Goal: Register for event/course

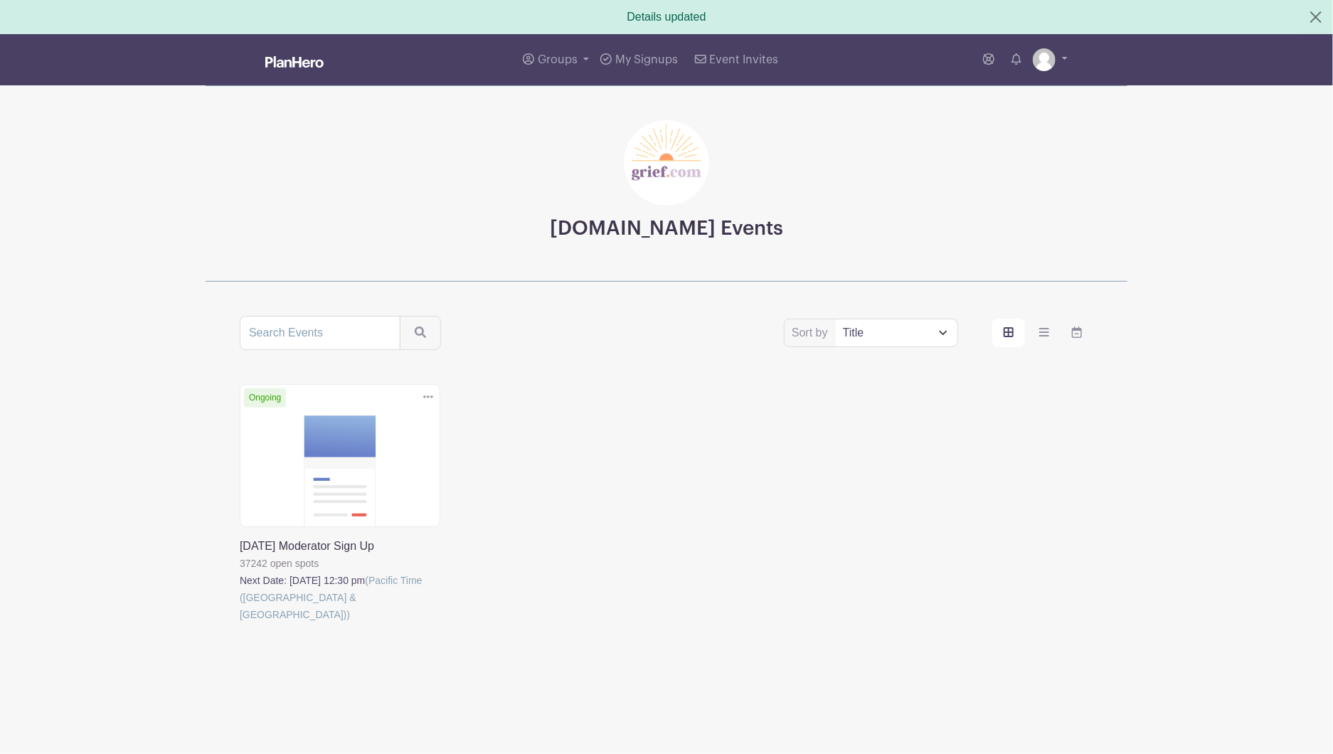
scroll to position [154, 0]
click at [240, 623] on link at bounding box center [240, 623] width 0 height 0
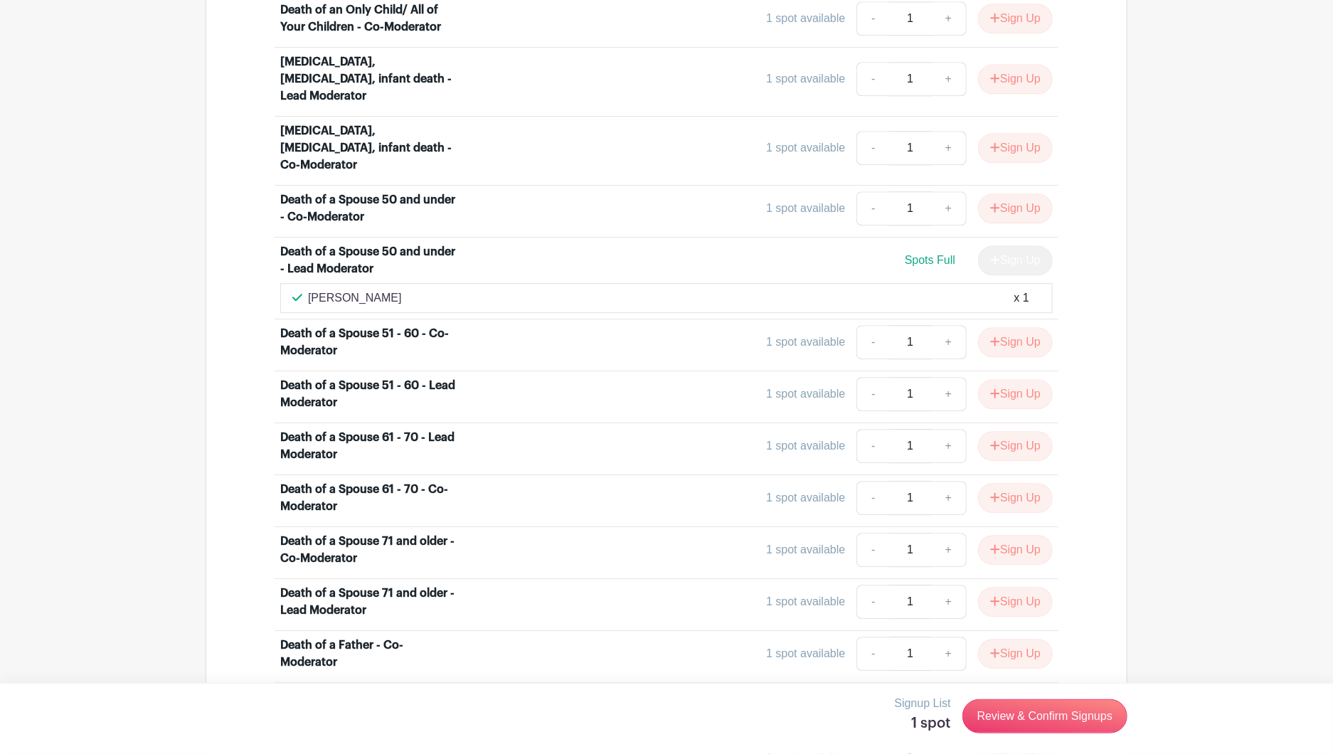
scroll to position [1950, 0]
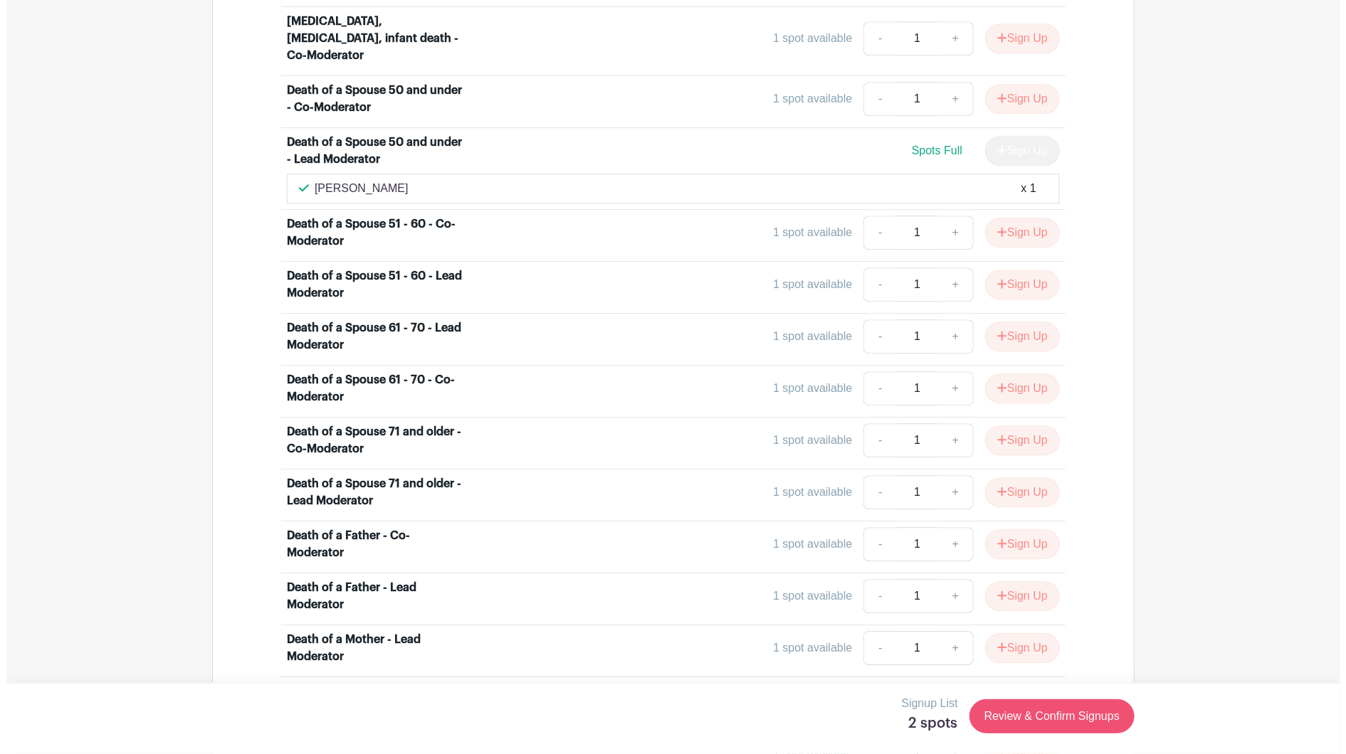
scroll to position [2108, 0]
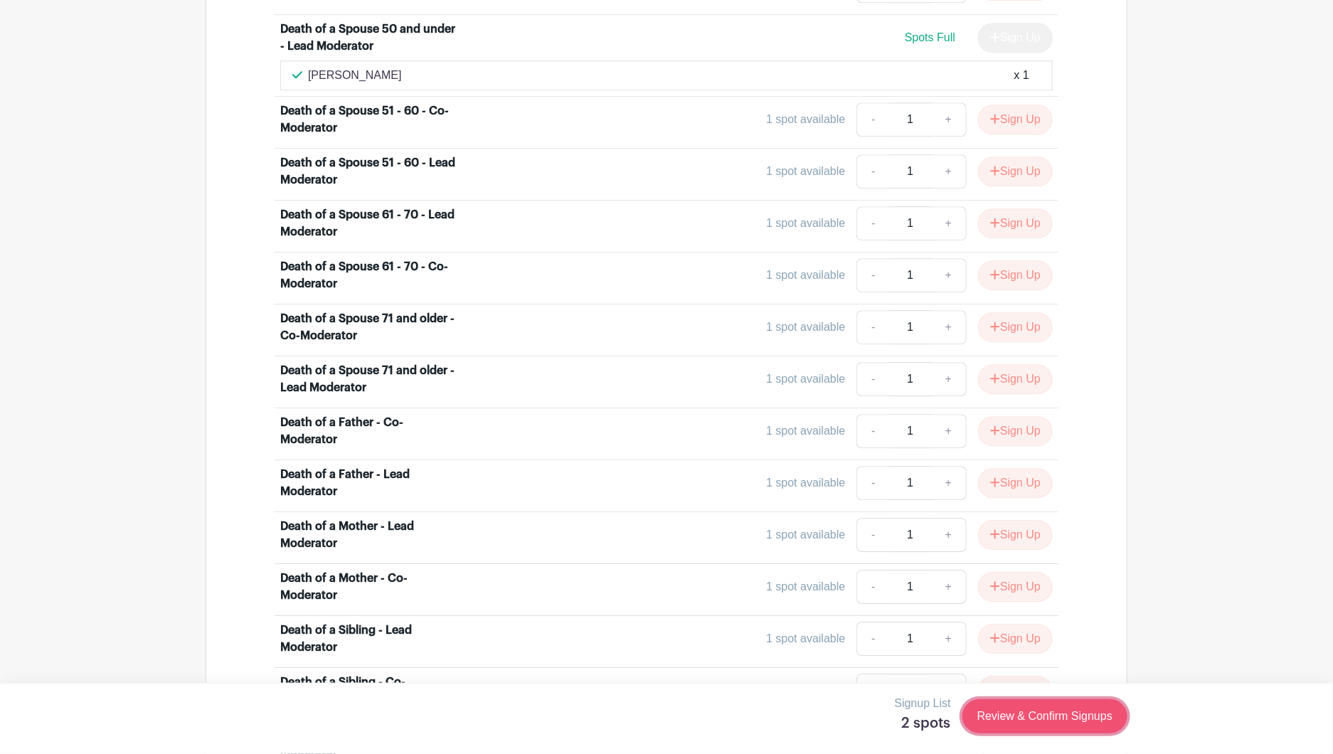
click at [963, 727] on link "Review & Confirm Signups" at bounding box center [1045, 716] width 165 height 34
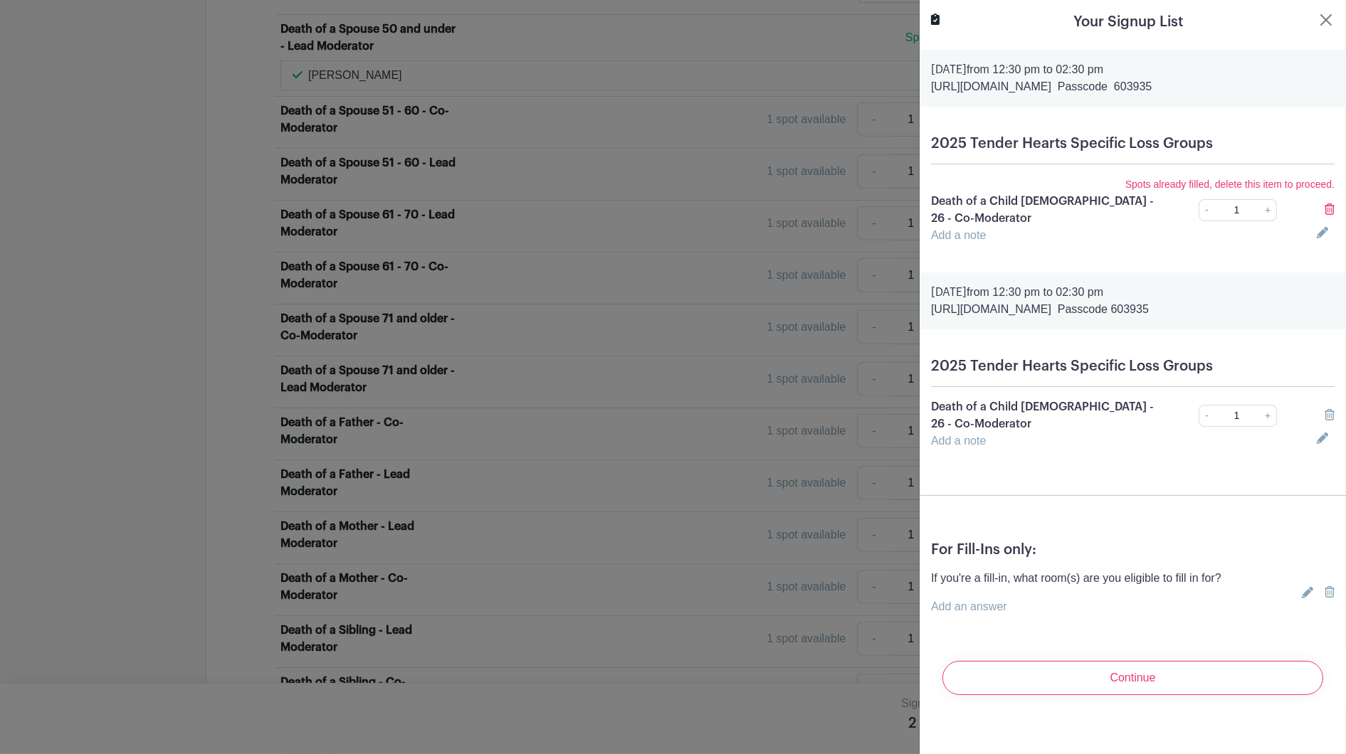
scroll to position [211, 0]
click at [1100, 421] on icon at bounding box center [1329, 414] width 10 height 11
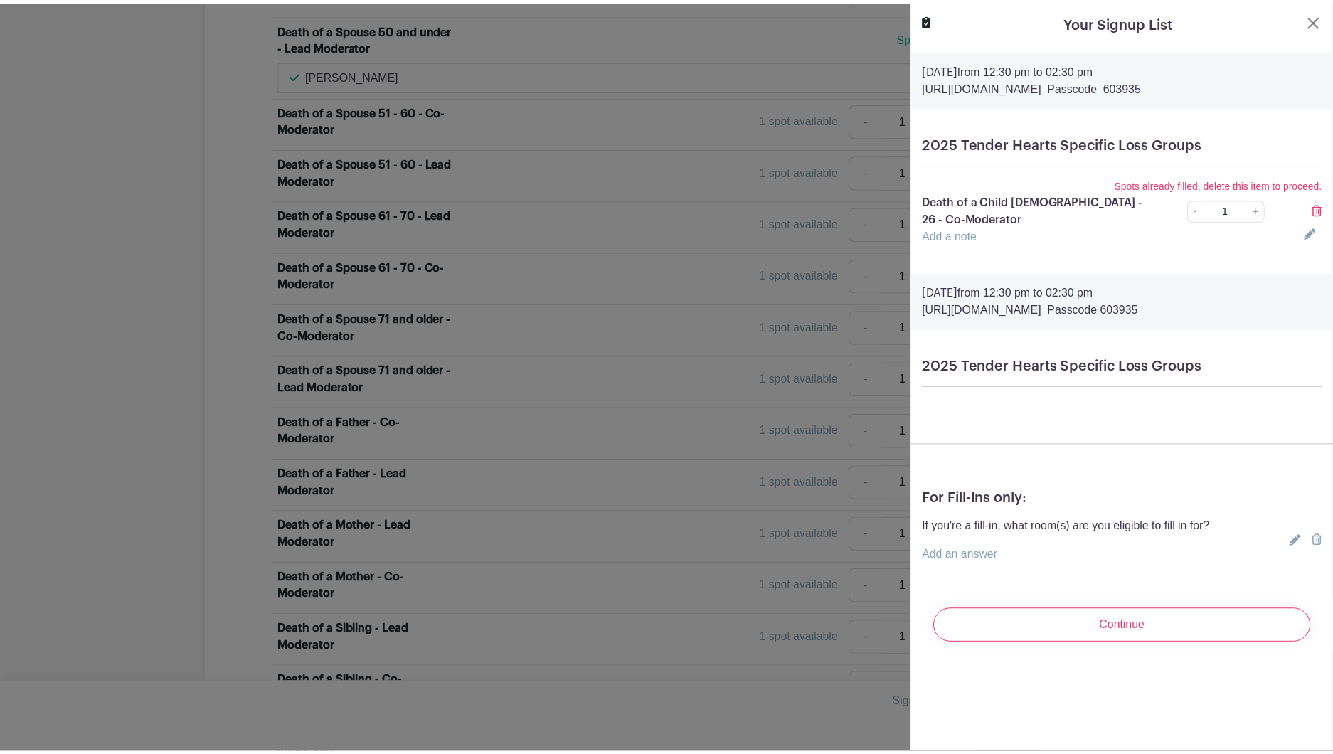
scroll to position [0, 0]
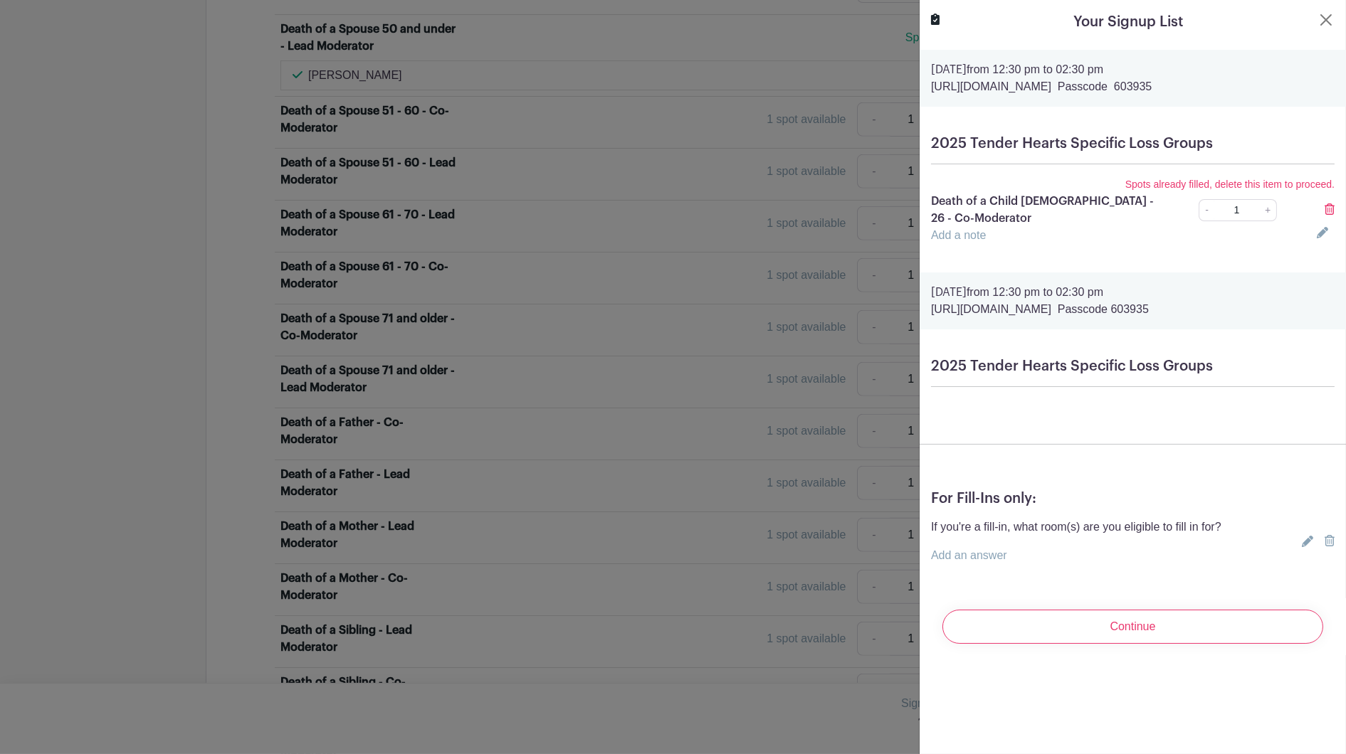
click at [1100, 215] on icon at bounding box center [1329, 209] width 10 height 11
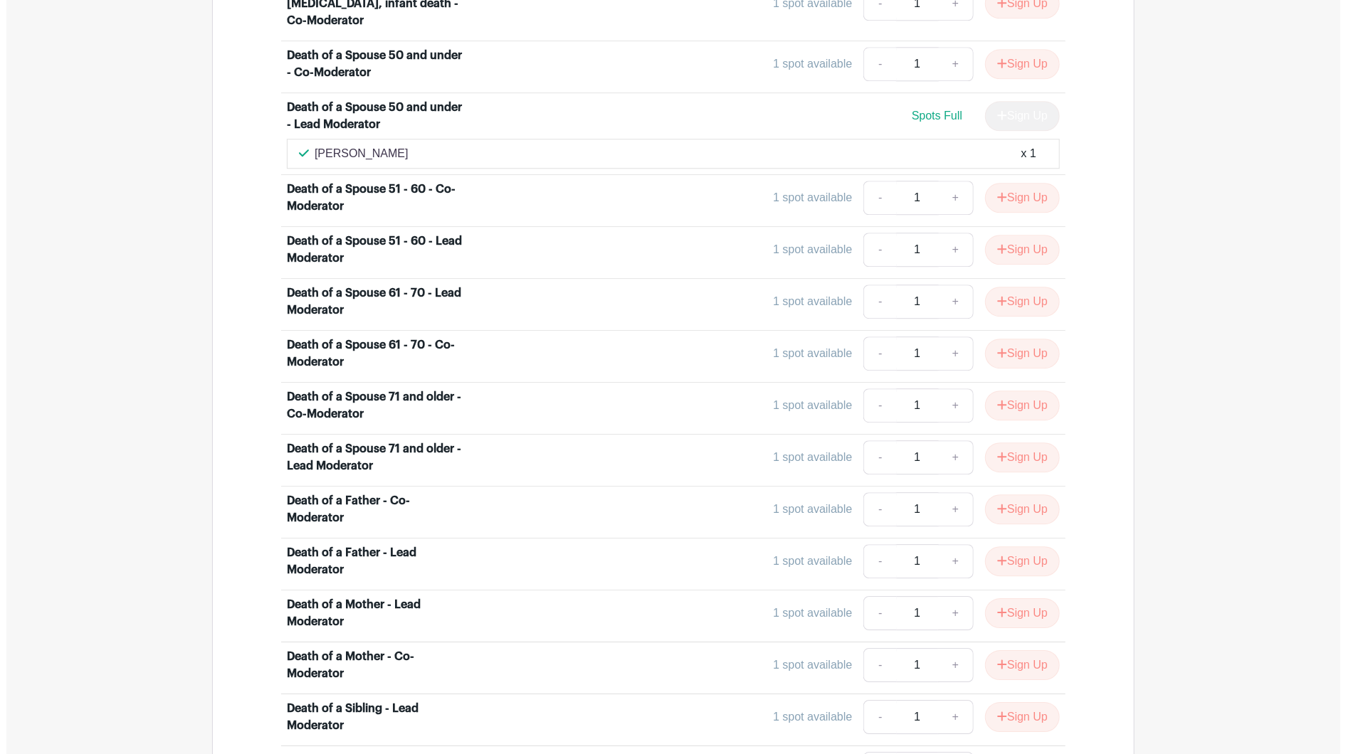
scroll to position [1950, 0]
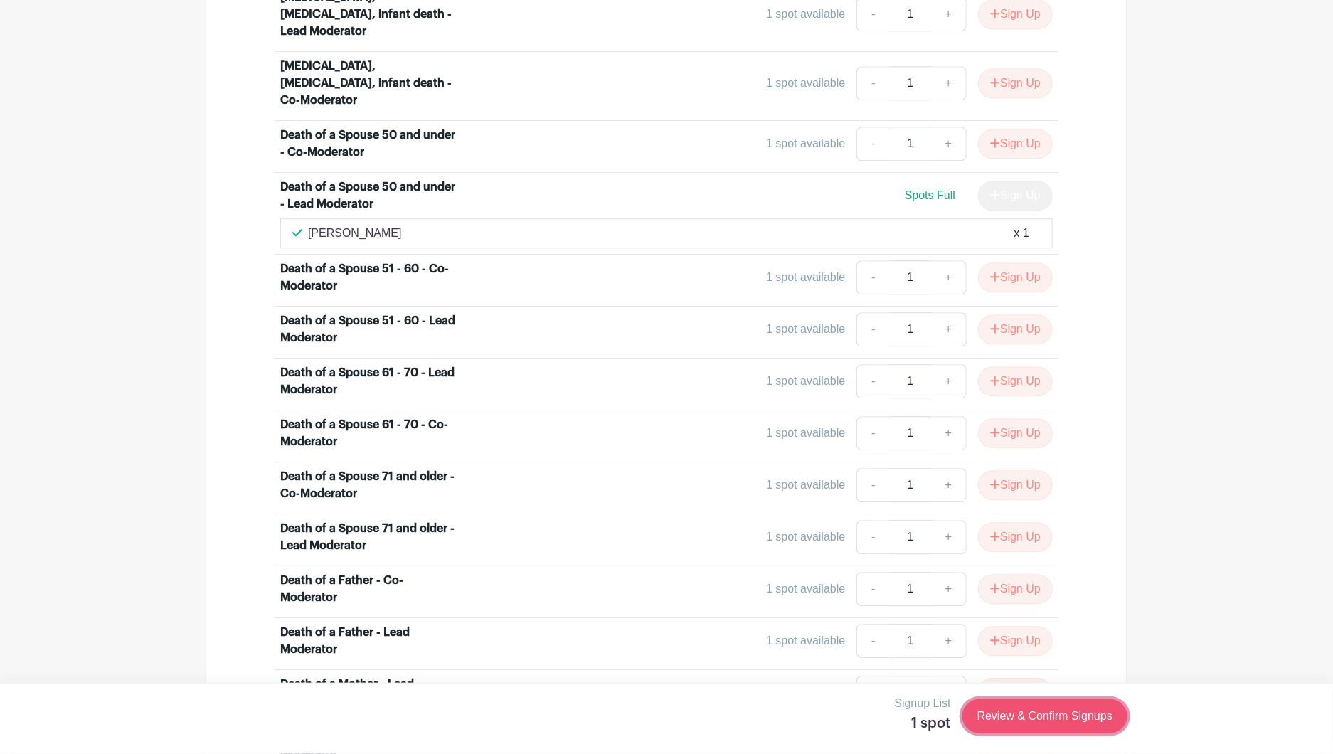
click at [1018, 729] on link "Review & Confirm Signups" at bounding box center [1045, 716] width 165 height 34
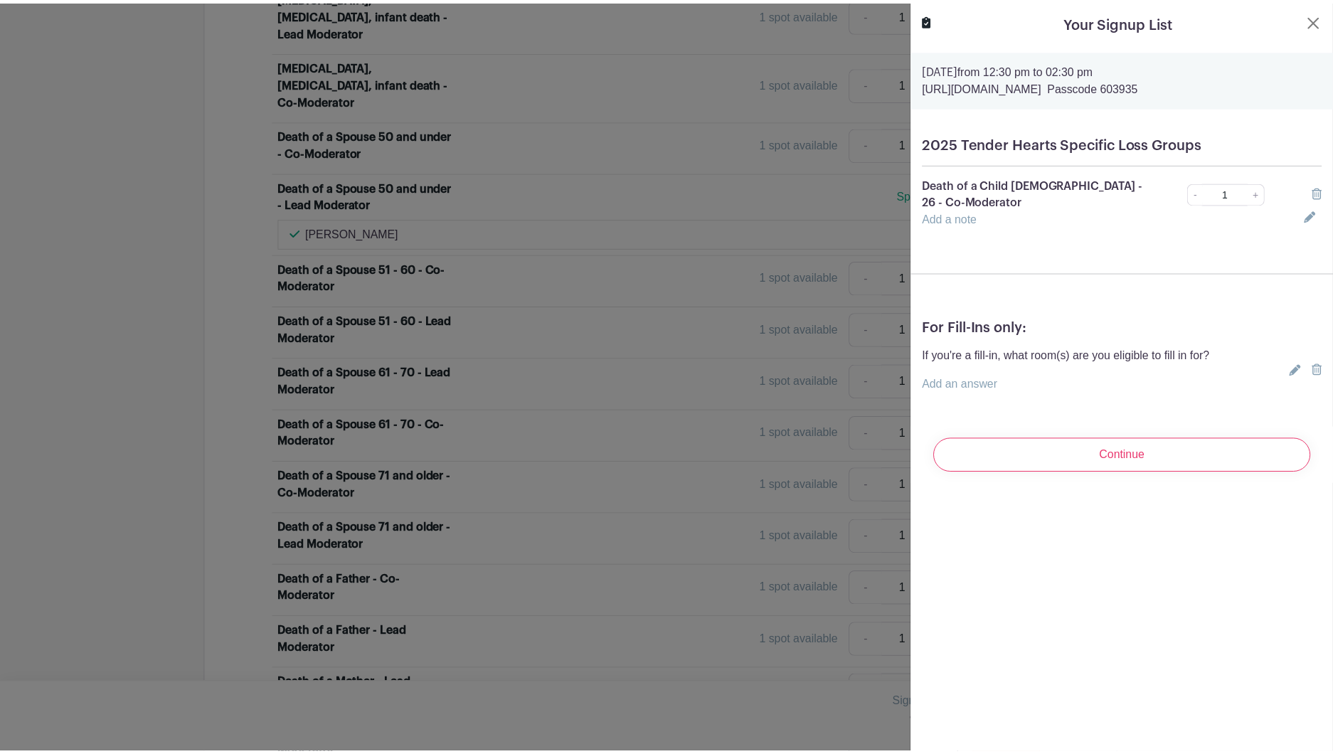
scroll to position [0, 0]
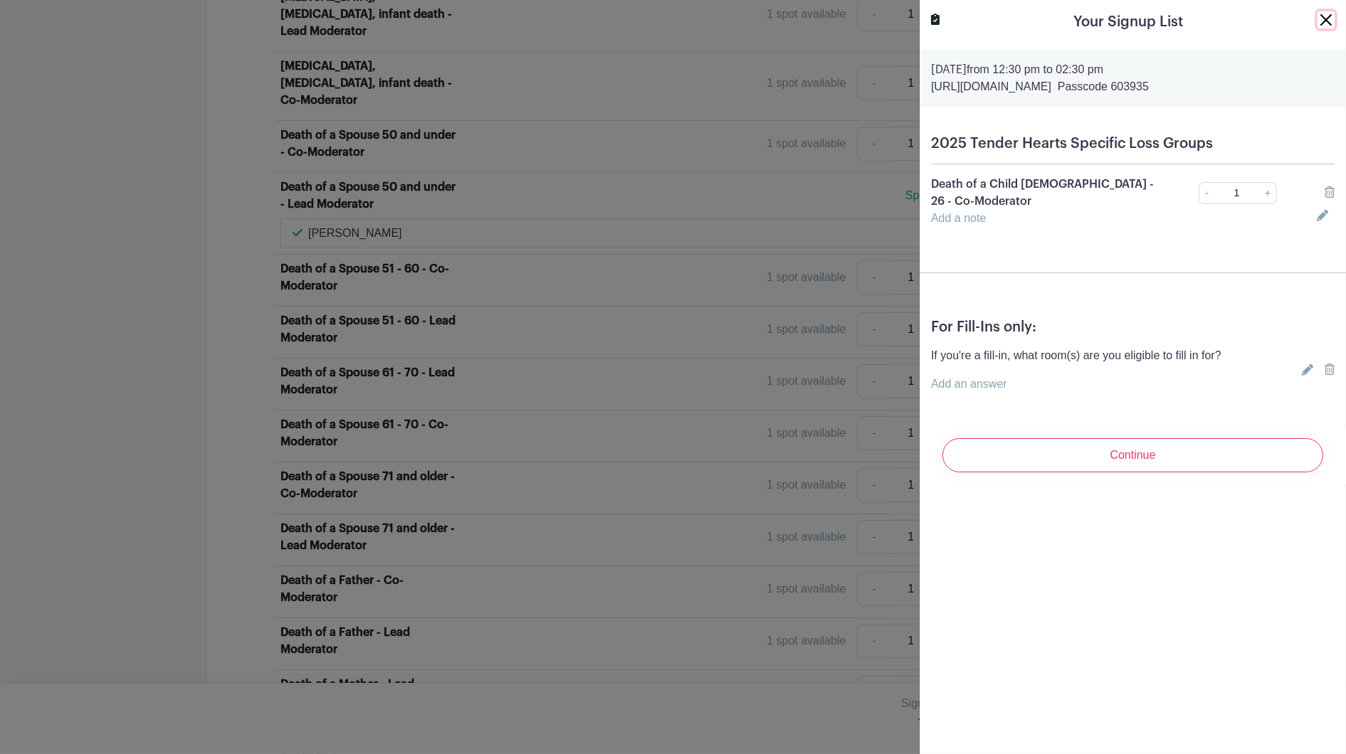
click at [1100, 28] on button "Close" at bounding box center [1325, 19] width 17 height 17
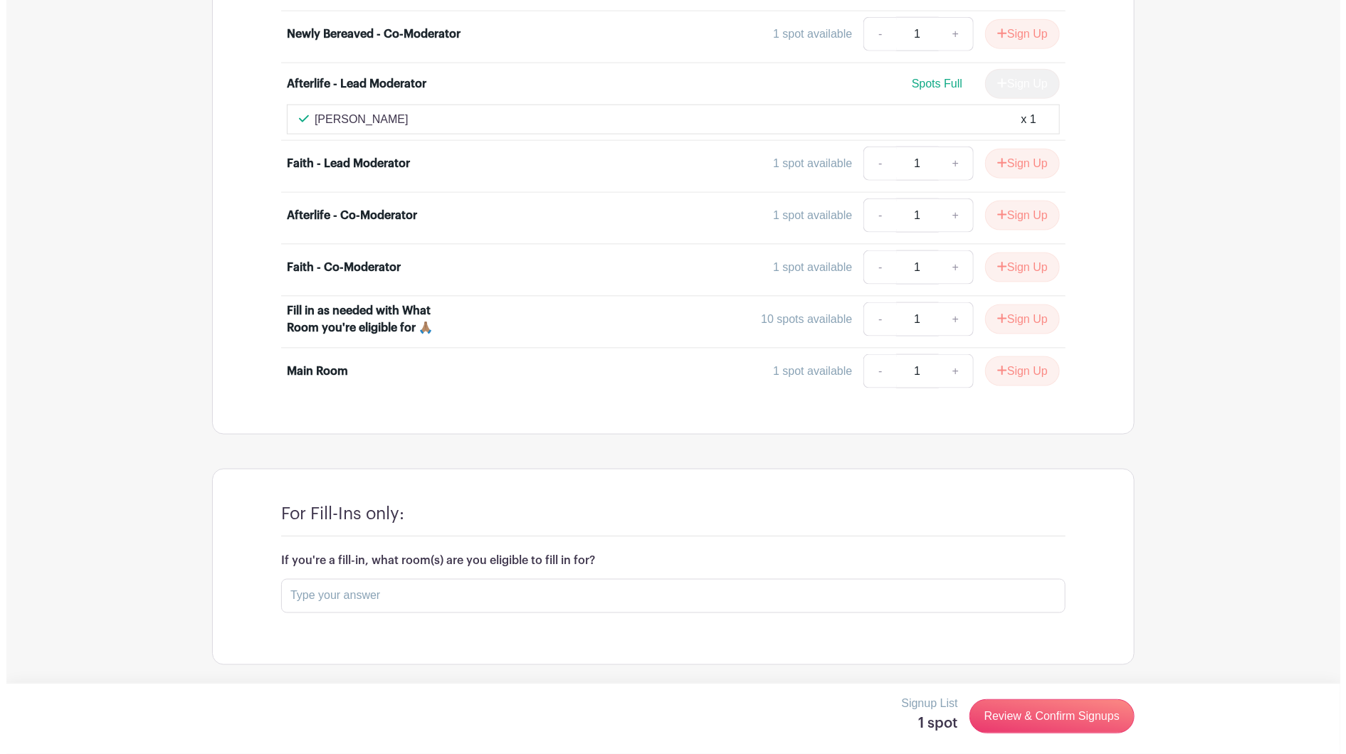
scroll to position [6483, 0]
click at [978, 231] on button "Sign Up" at bounding box center [1015, 216] width 75 height 30
click at [1018, 730] on link "Review & Confirm Signups" at bounding box center [1045, 716] width 165 height 34
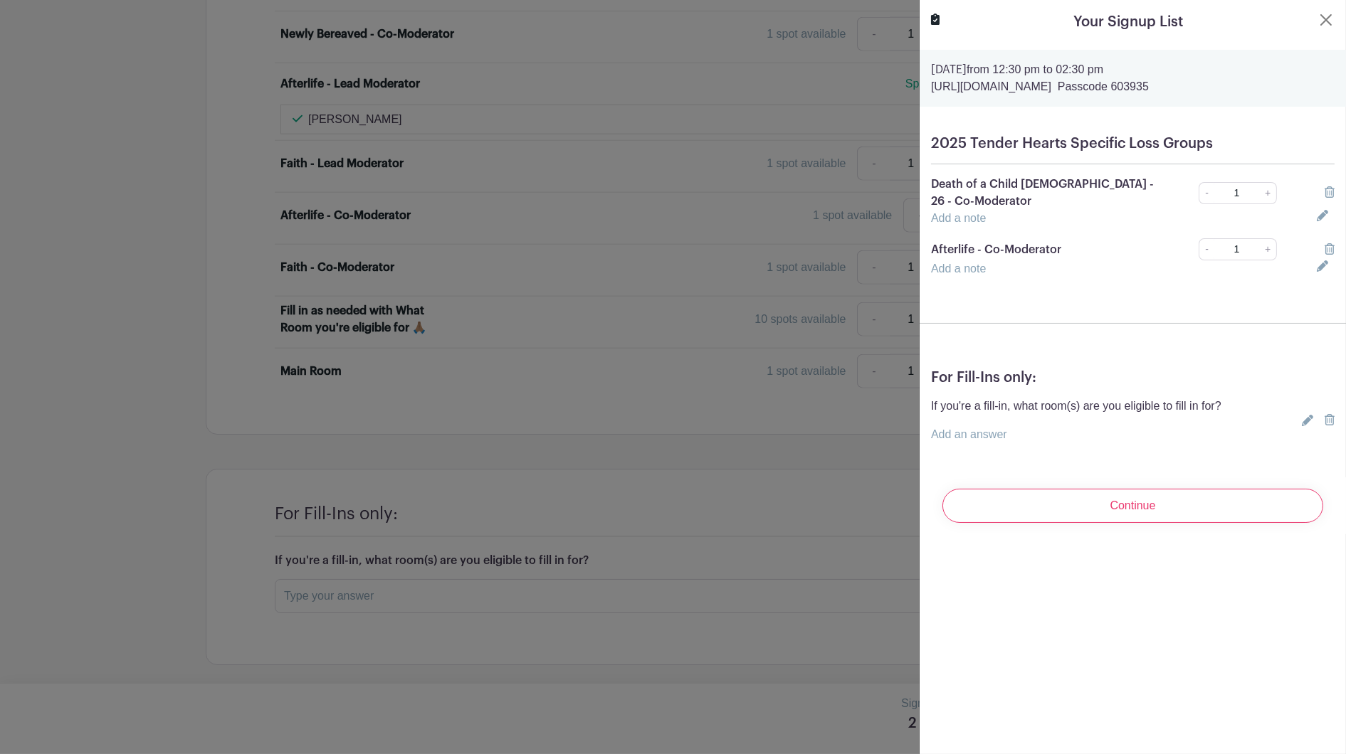
scroll to position [0, 0]
click at [1100, 198] on icon at bounding box center [1329, 191] width 10 height 11
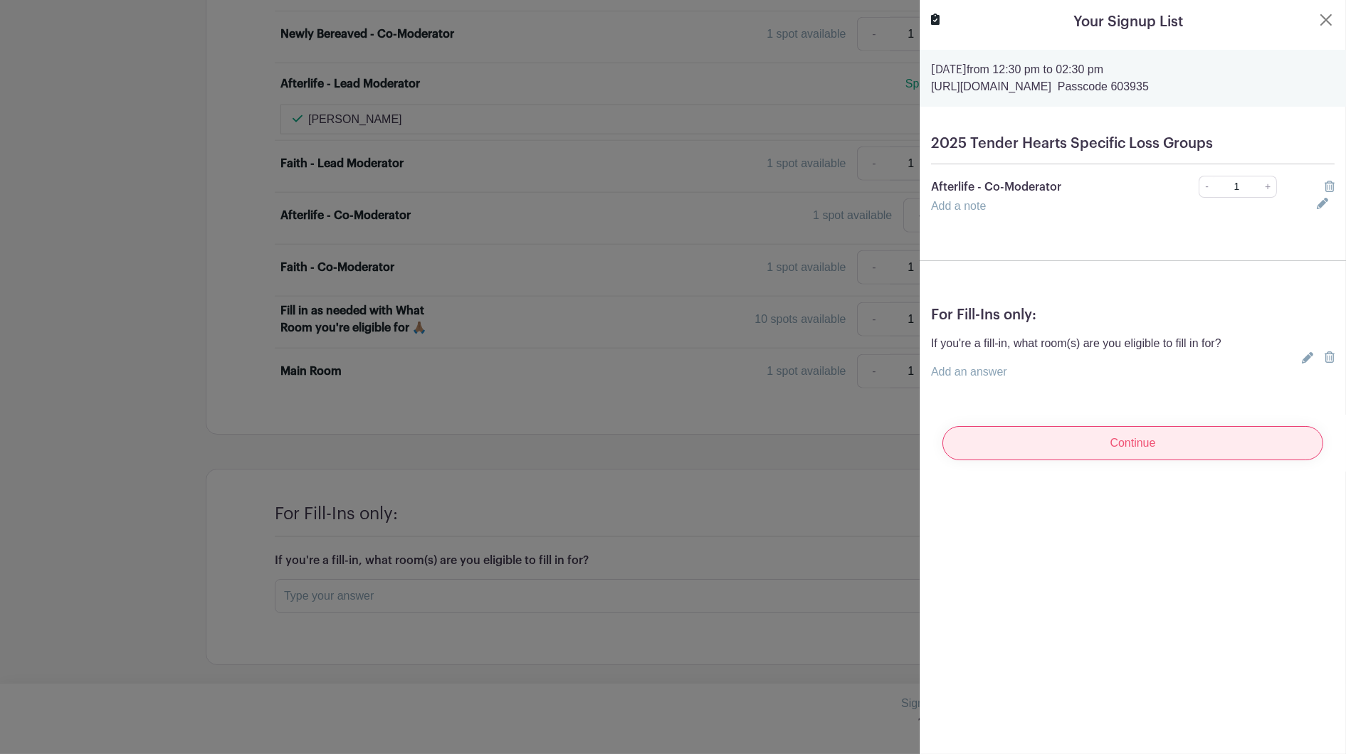
click at [1100, 460] on input "Continue" at bounding box center [1132, 443] width 381 height 34
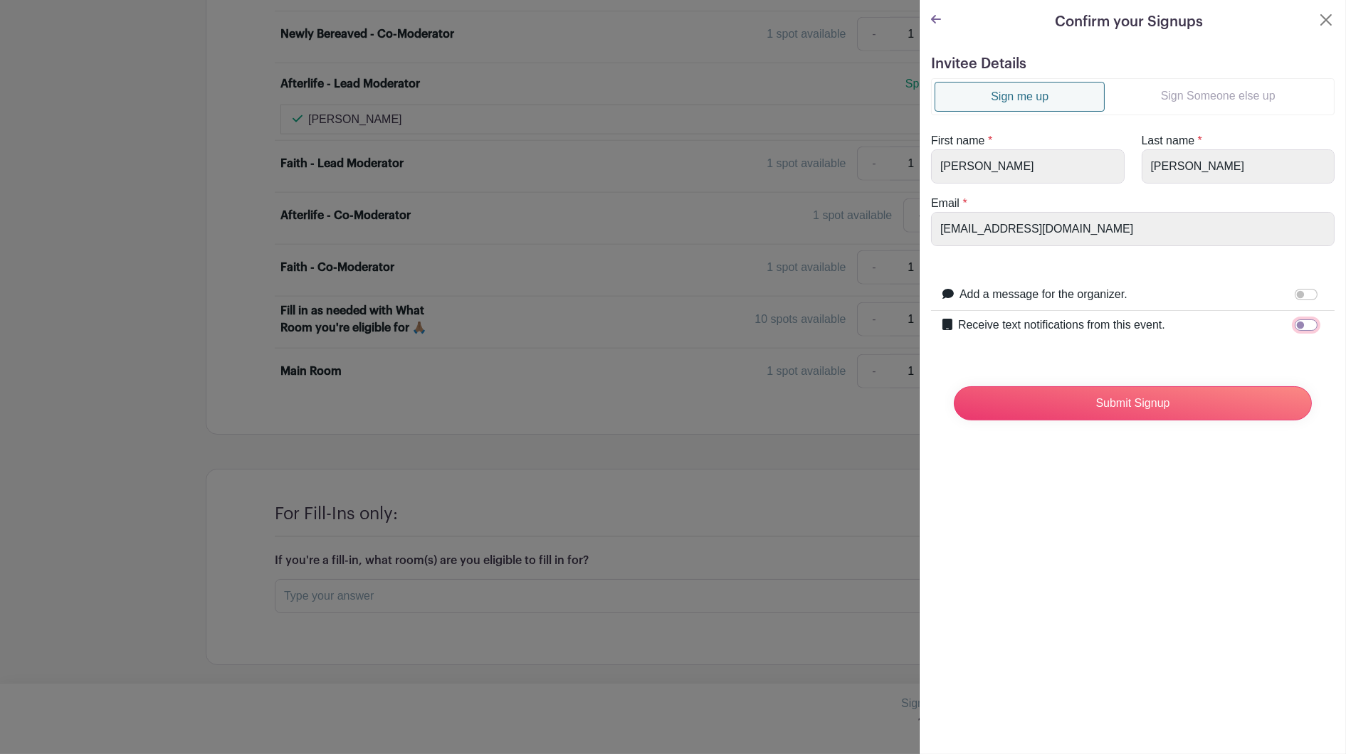
click at [1100, 331] on input "Receive text notifications from this event." at bounding box center [1305, 324] width 23 height 11
checkbox input "true"
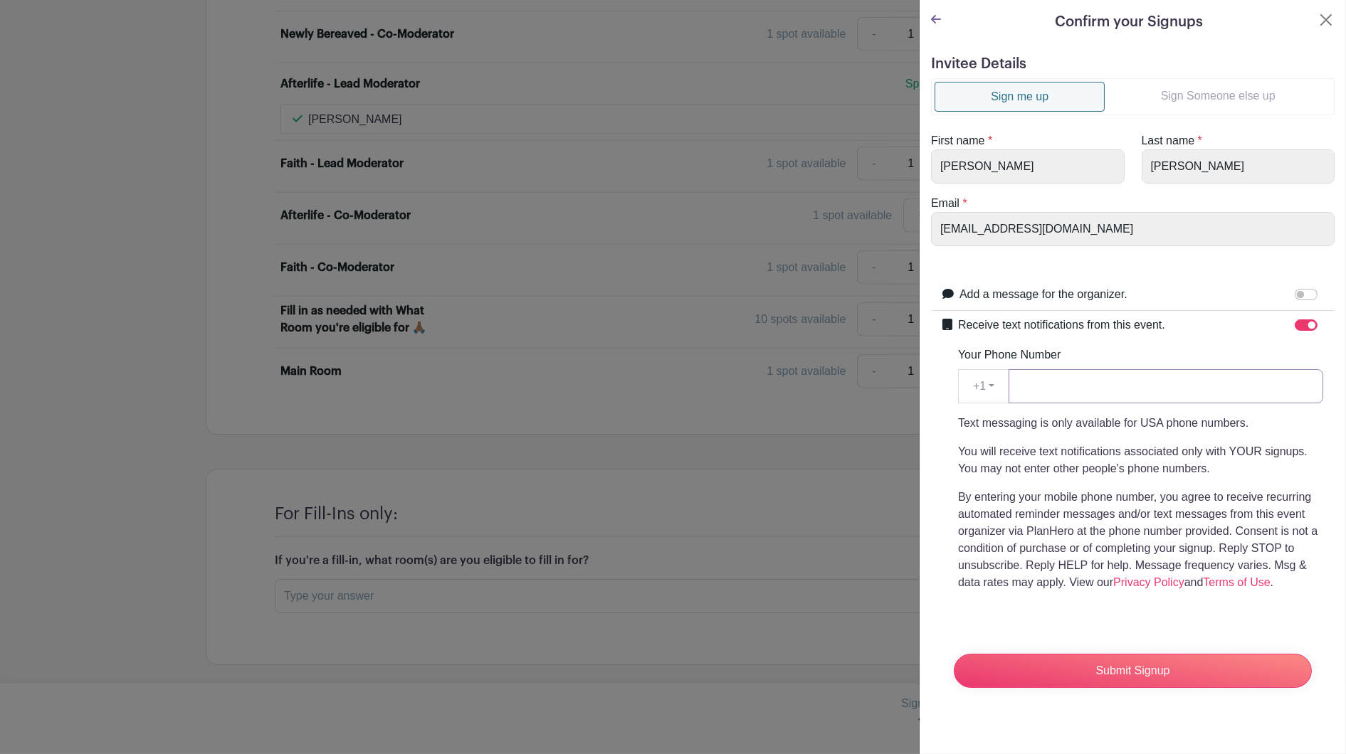
click at [1100, 403] on input "Your Phone Number" at bounding box center [1165, 386] width 315 height 34
type input "4808481534"
click at [1100, 688] on input "Submit Signup" at bounding box center [1133, 671] width 358 height 34
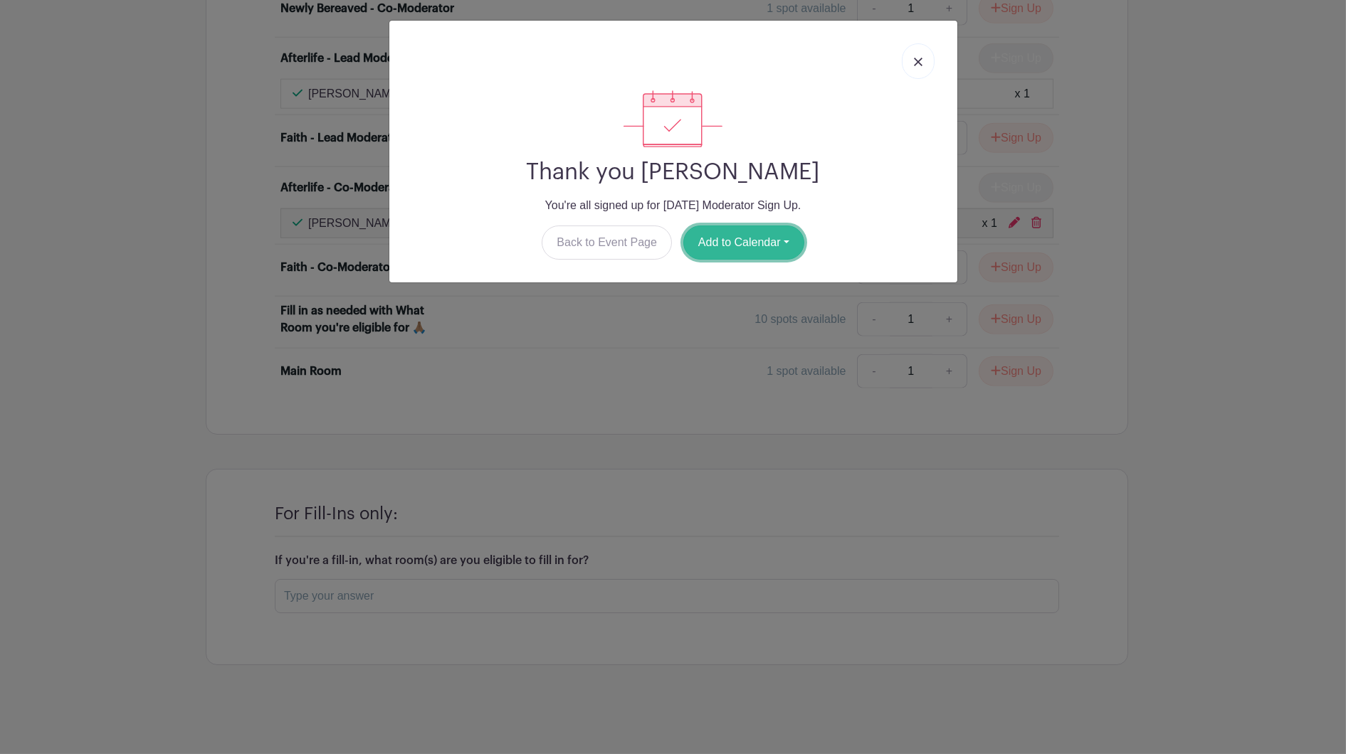
click at [773, 260] on button "Add to Calendar" at bounding box center [743, 243] width 121 height 34
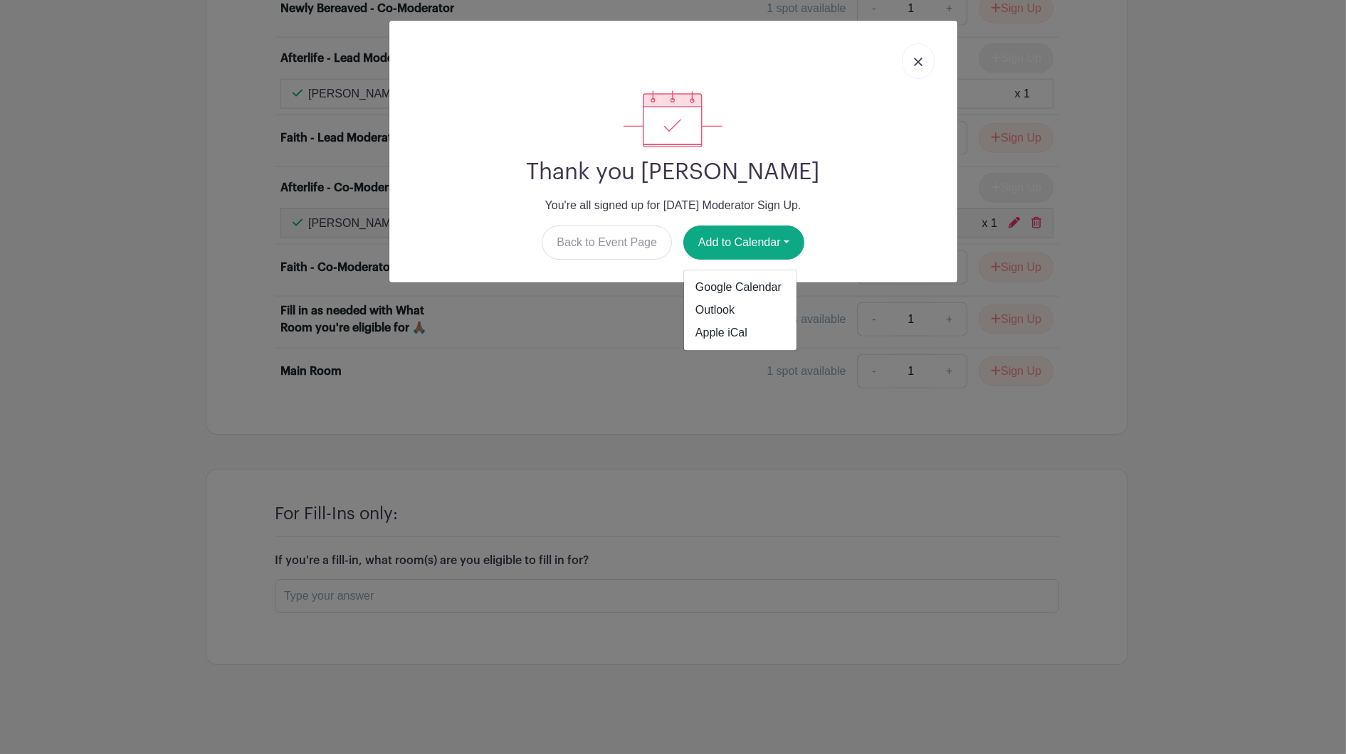
click at [914, 66] on img at bounding box center [918, 62] width 9 height 9
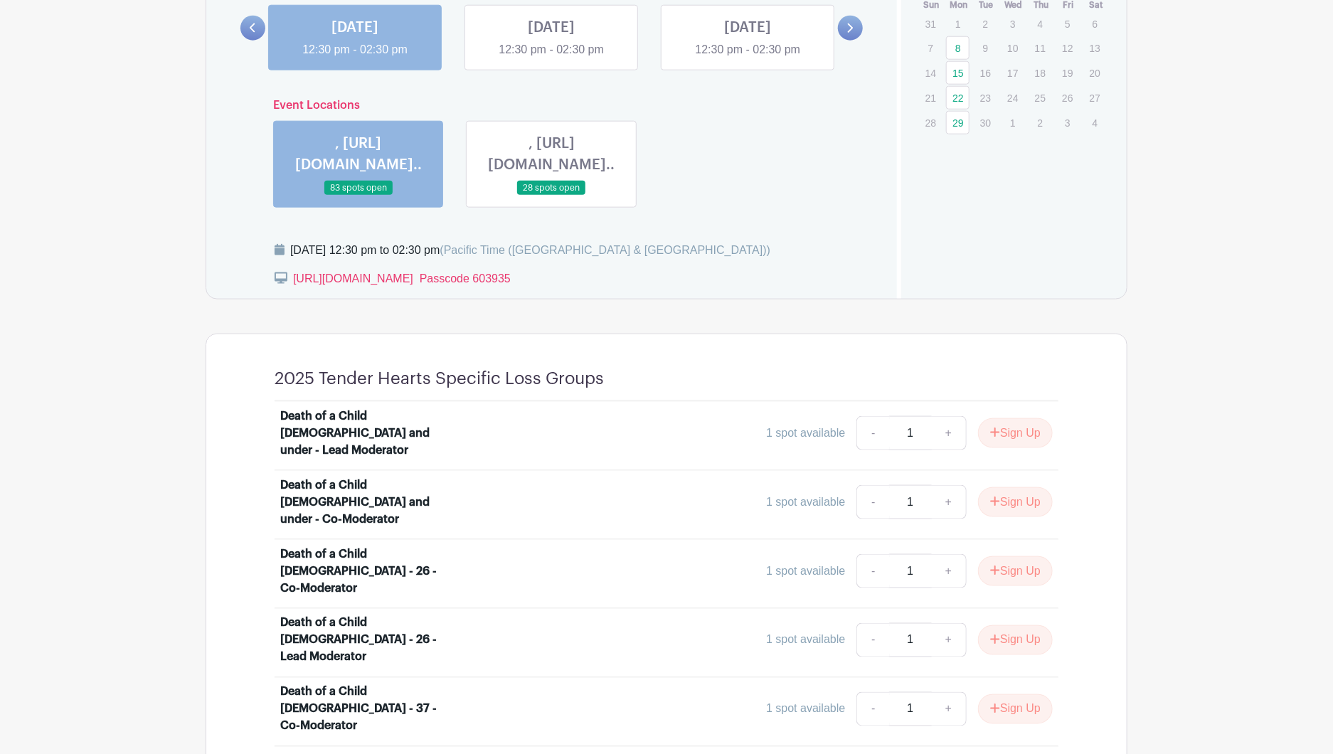
scroll to position [843, 0]
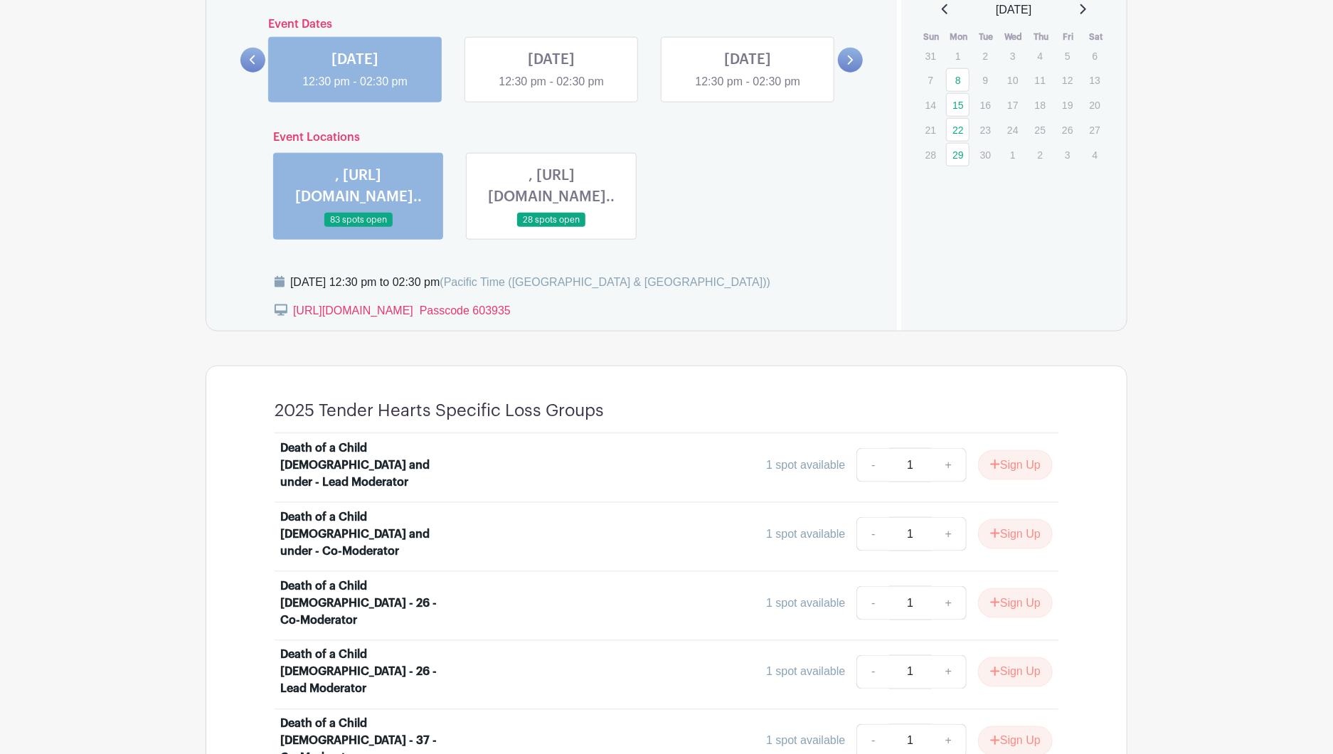
click at [748, 90] on link at bounding box center [748, 90] width 0 height 0
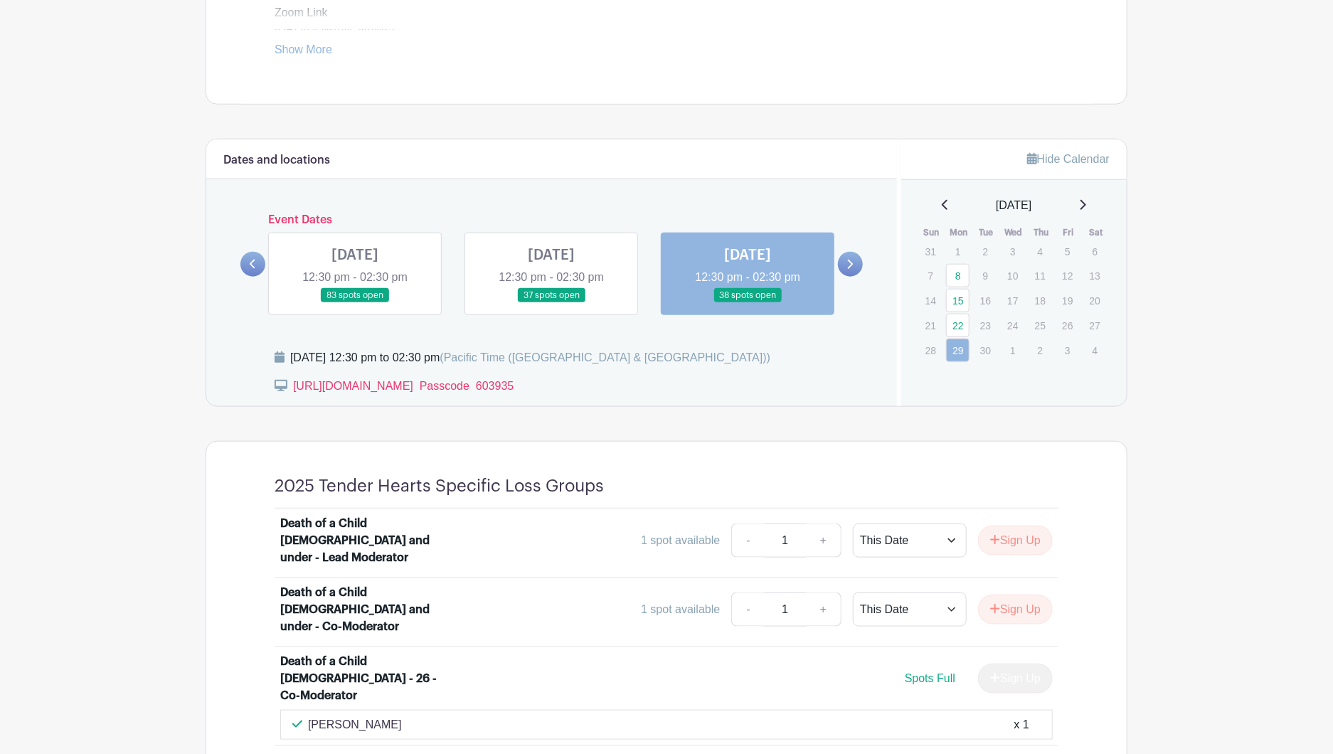
scroll to position [638, 0]
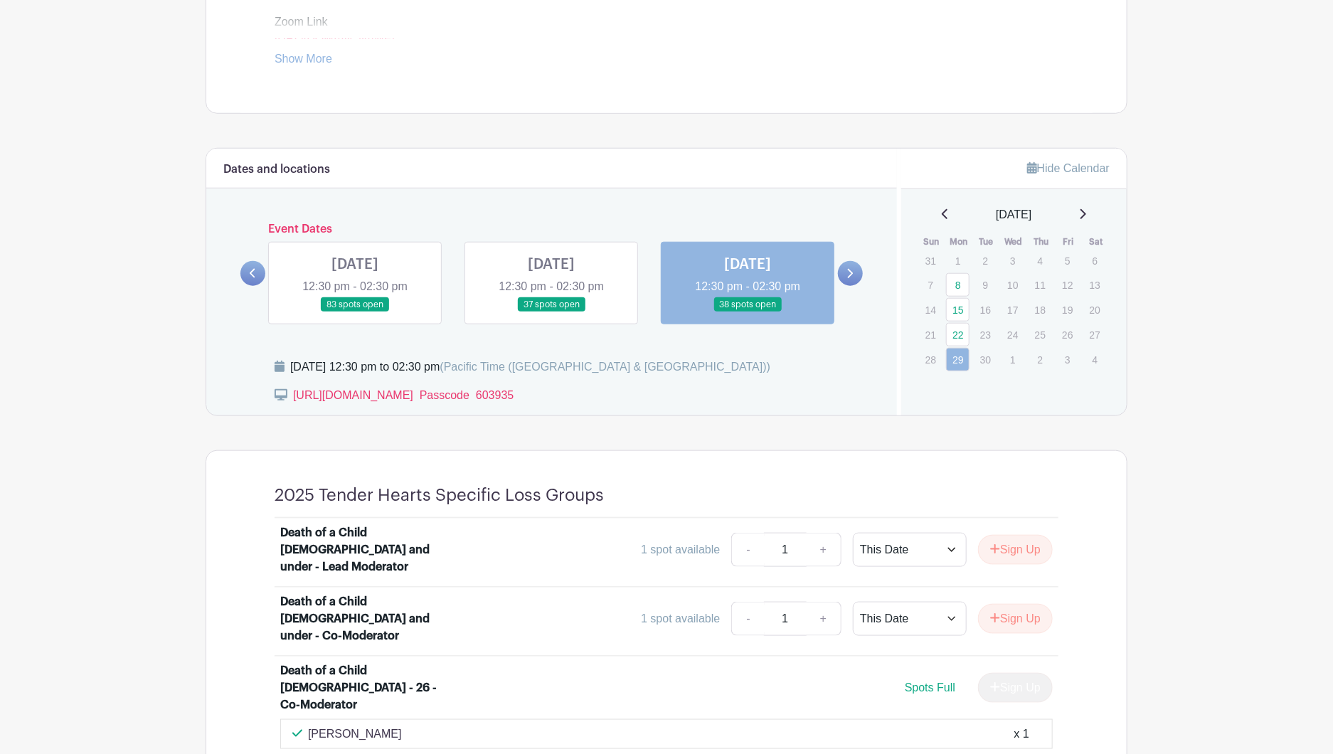
click at [355, 312] on link at bounding box center [355, 312] width 0 height 0
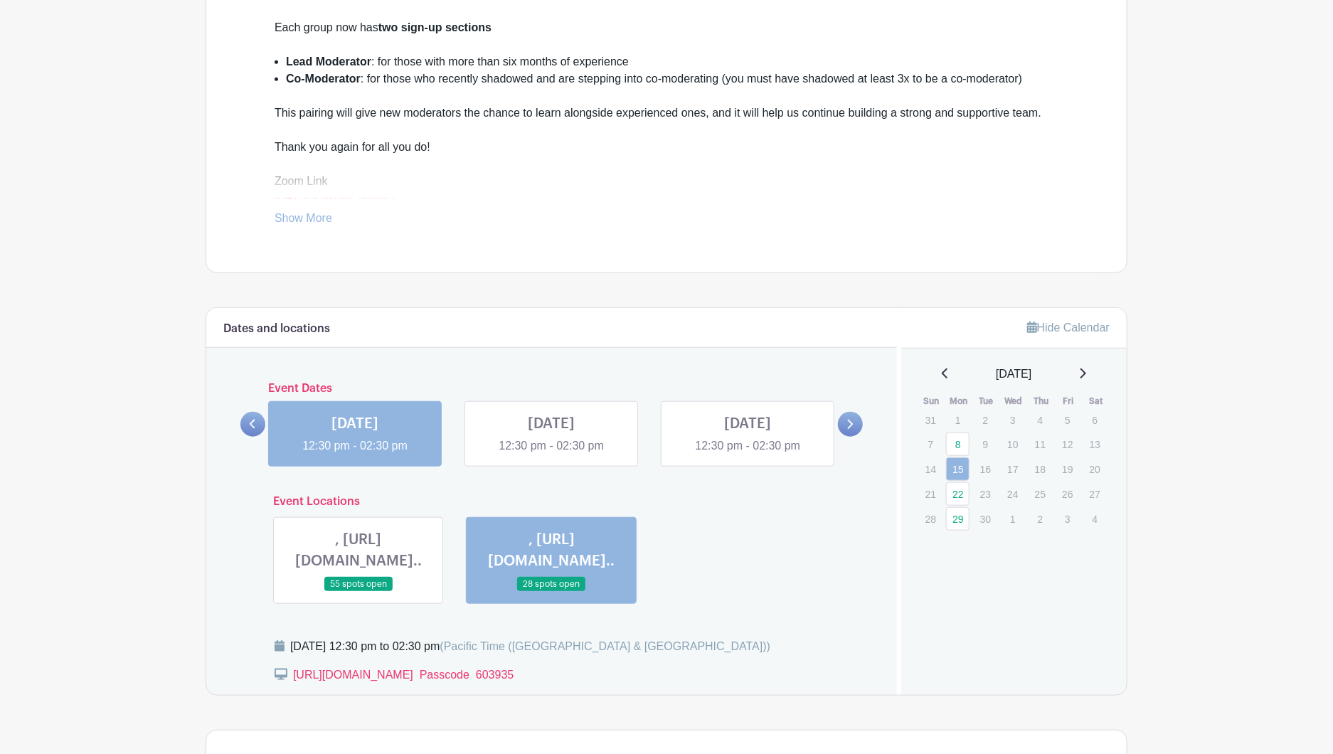
scroll to position [579, 0]
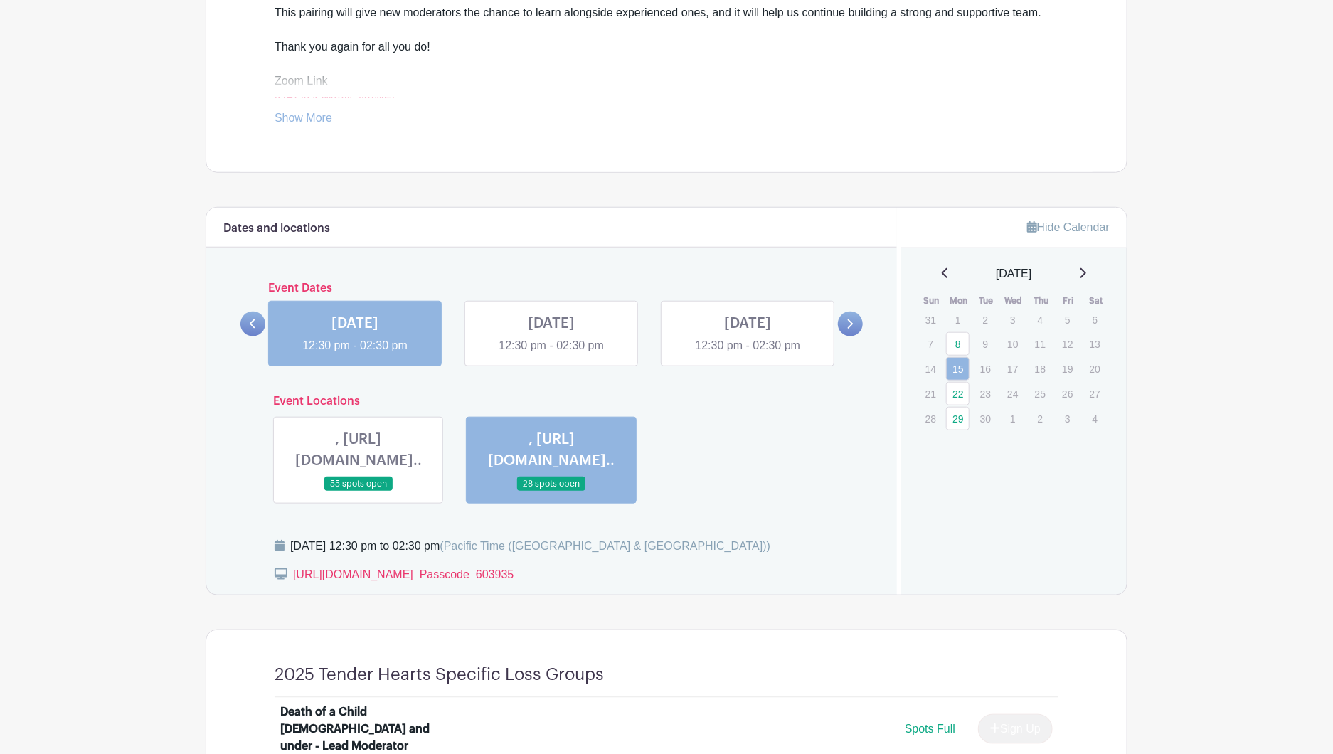
click at [332, 130] on link "Show More" at bounding box center [304, 121] width 58 height 18
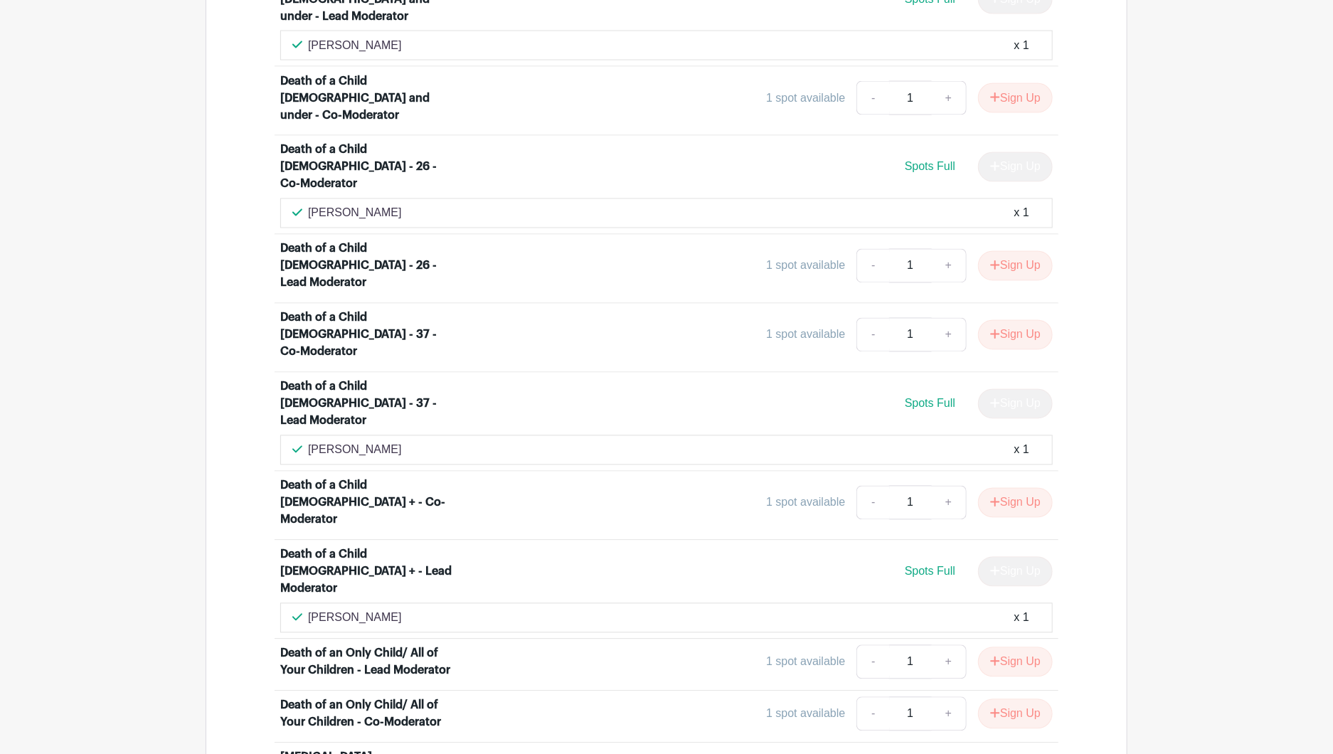
scroll to position [1370, 0]
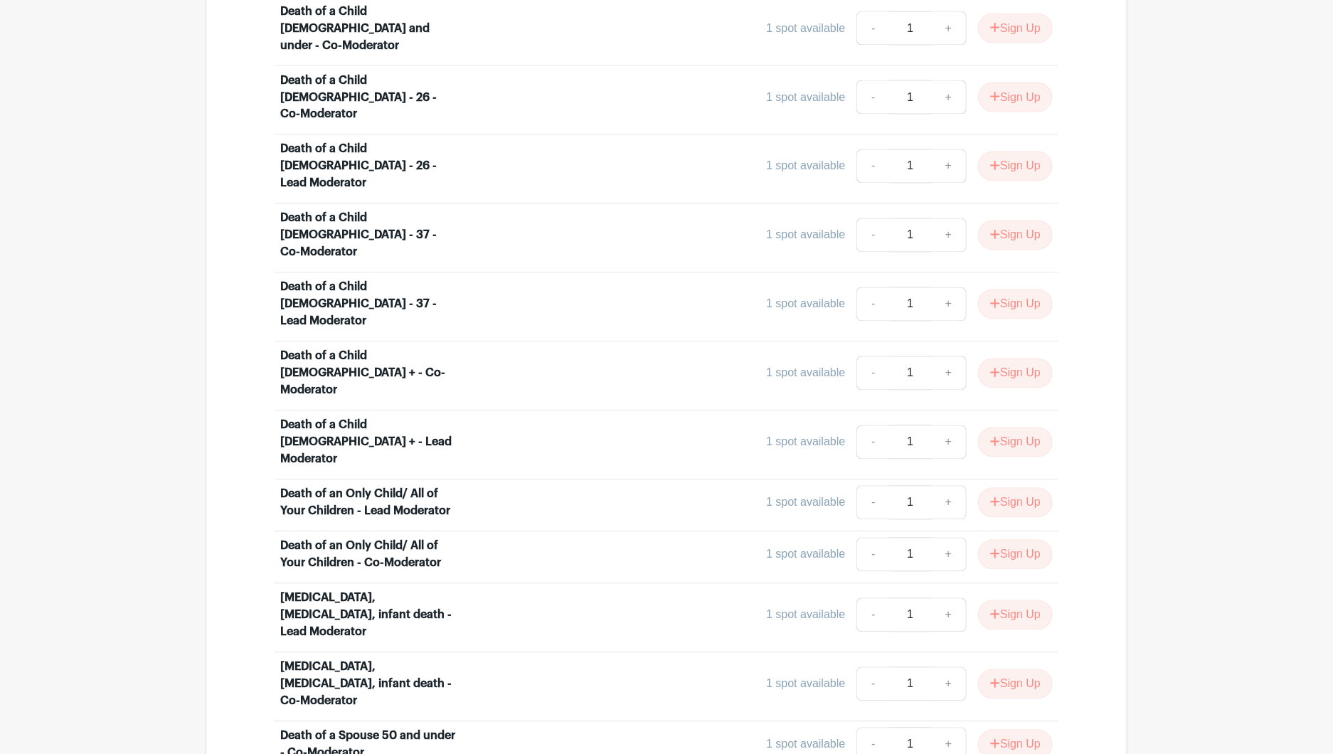
scroll to position [1361, 0]
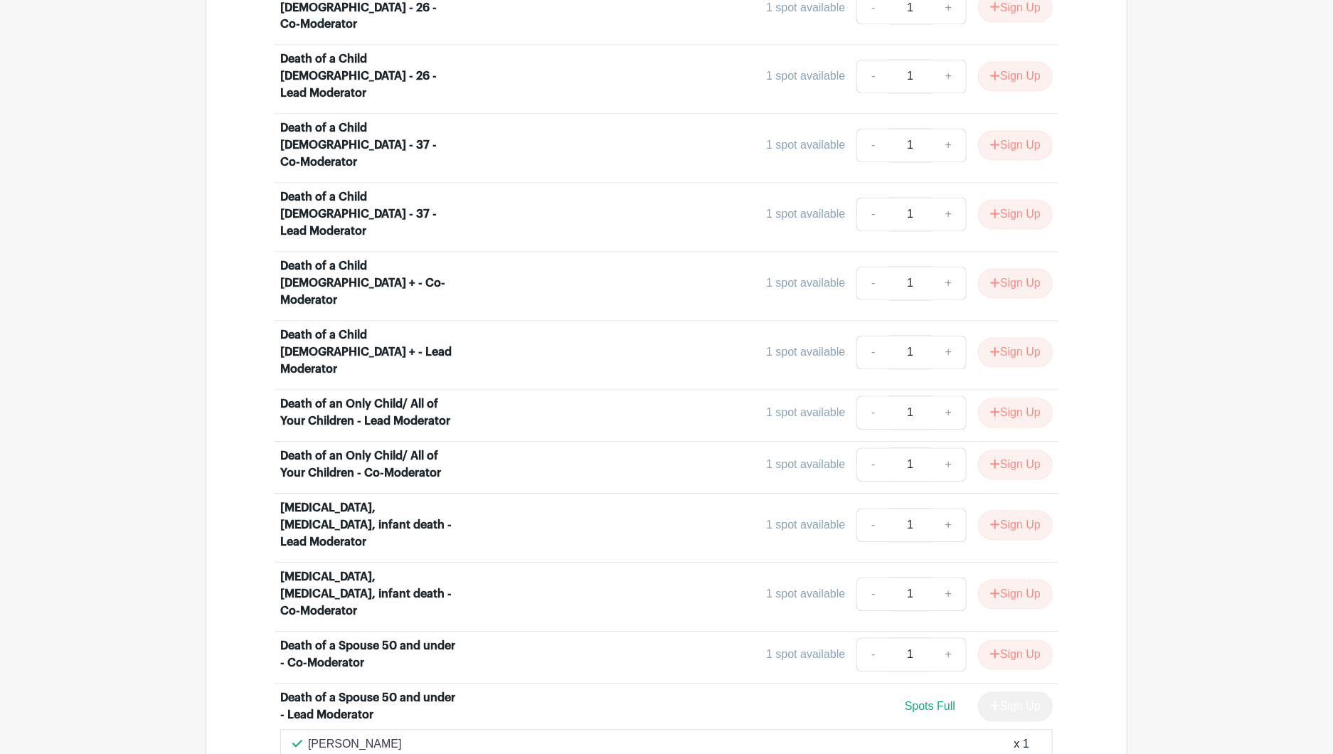
scroll to position [1518, 0]
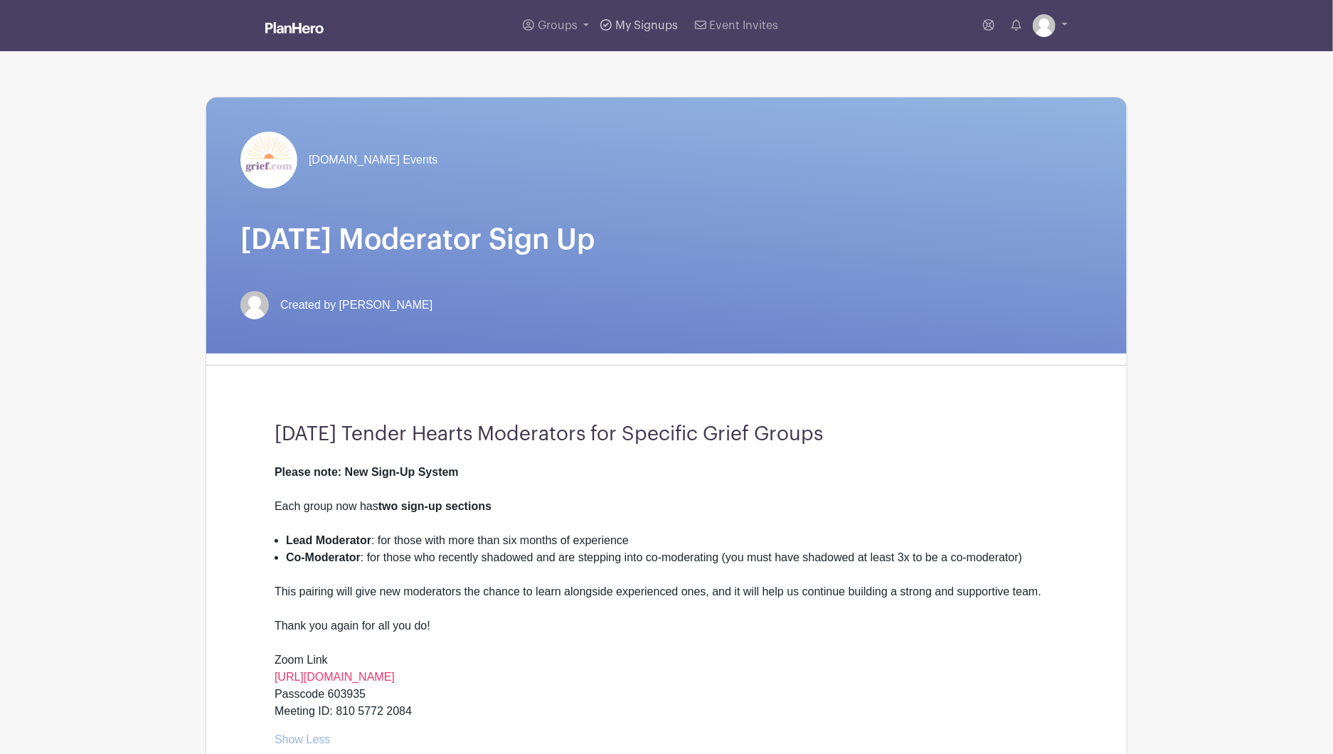
click at [616, 31] on span "My Signups" at bounding box center [647, 25] width 63 height 11
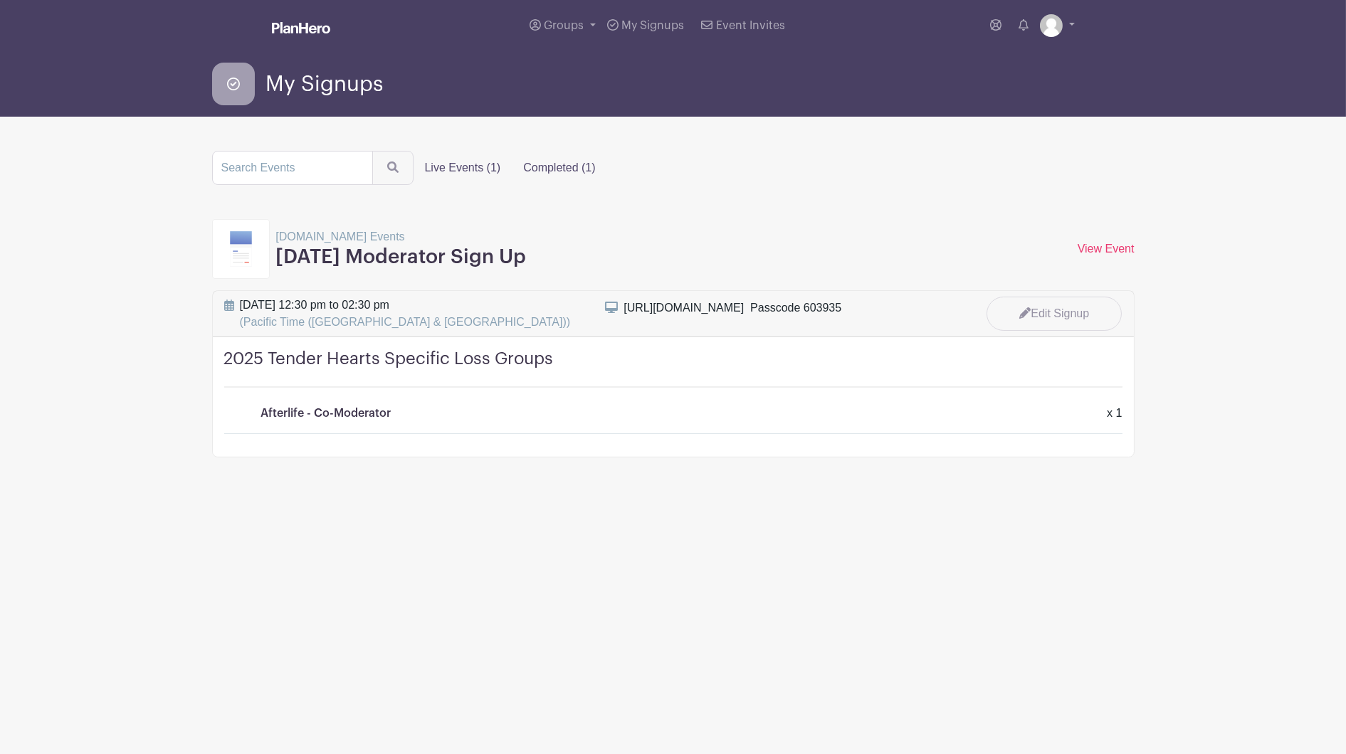
click at [606, 182] on label "Completed (1)" at bounding box center [559, 168] width 95 height 28
click at [0, 0] on input "Completed (1)" at bounding box center [0, 0] width 0 height 0
click at [512, 182] on label "Live Events (1)" at bounding box center [462, 168] width 99 height 28
click at [0, 0] on input "Live Events (1)" at bounding box center [0, 0] width 0 height 0
